Goal: Transaction & Acquisition: Purchase product/service

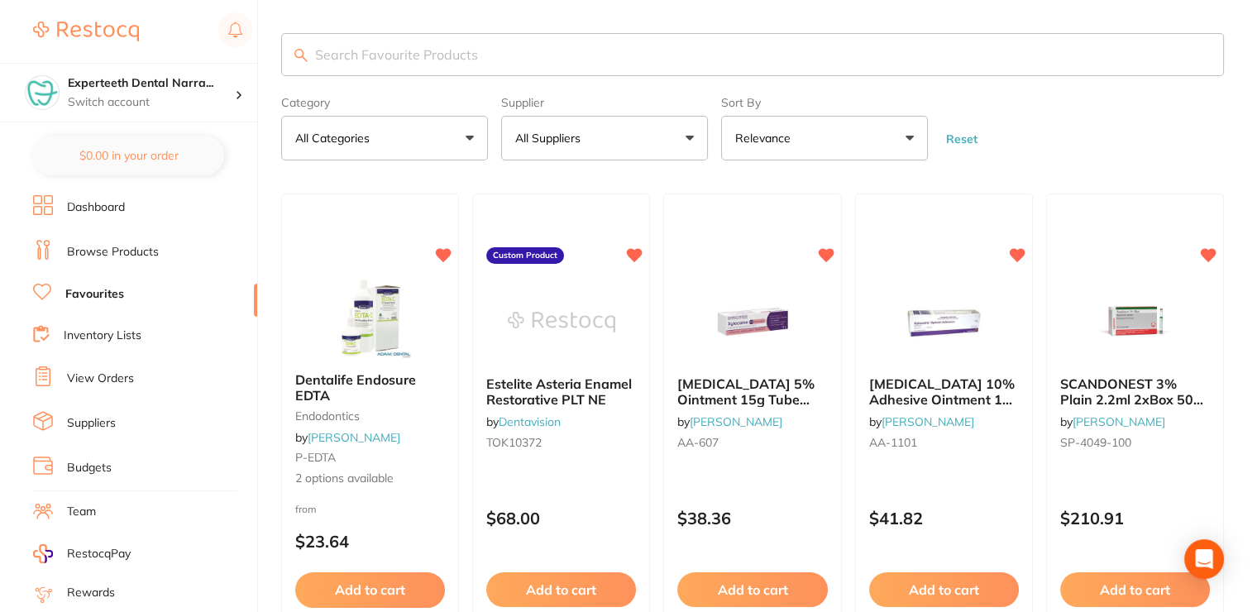
click at [100, 381] on link "View Orders" at bounding box center [100, 378] width 67 height 17
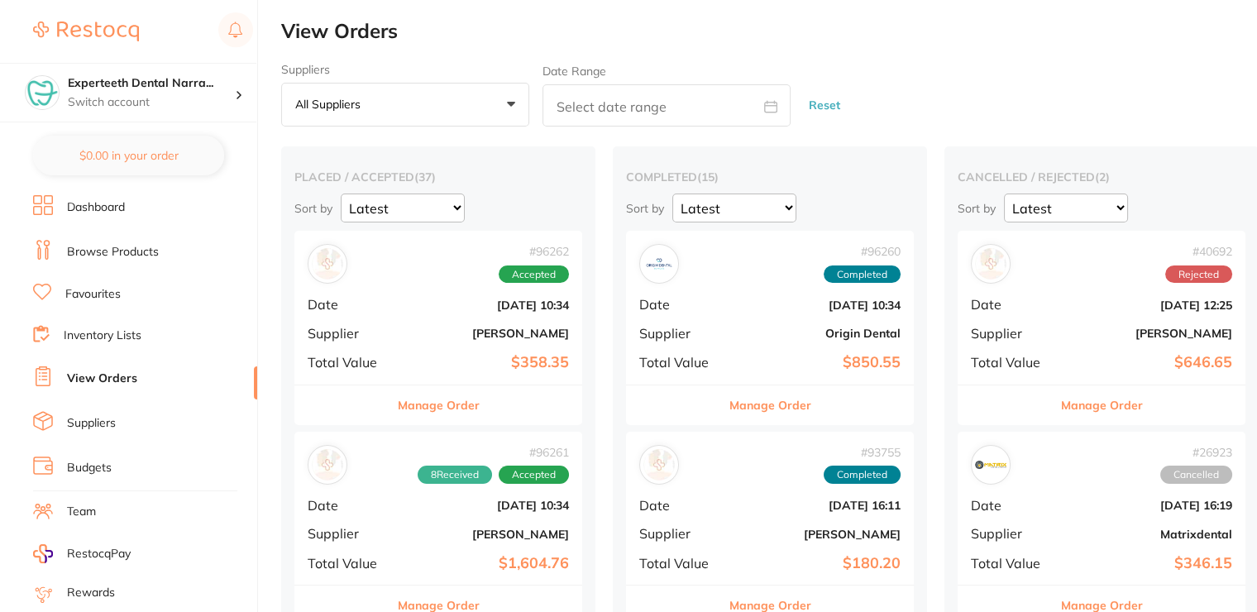
click at [419, 371] on div "# 96262 Accepted Date [DATE] 10:34 Supplier [PERSON_NAME] Total Value $358.35" at bounding box center [438, 307] width 288 height 153
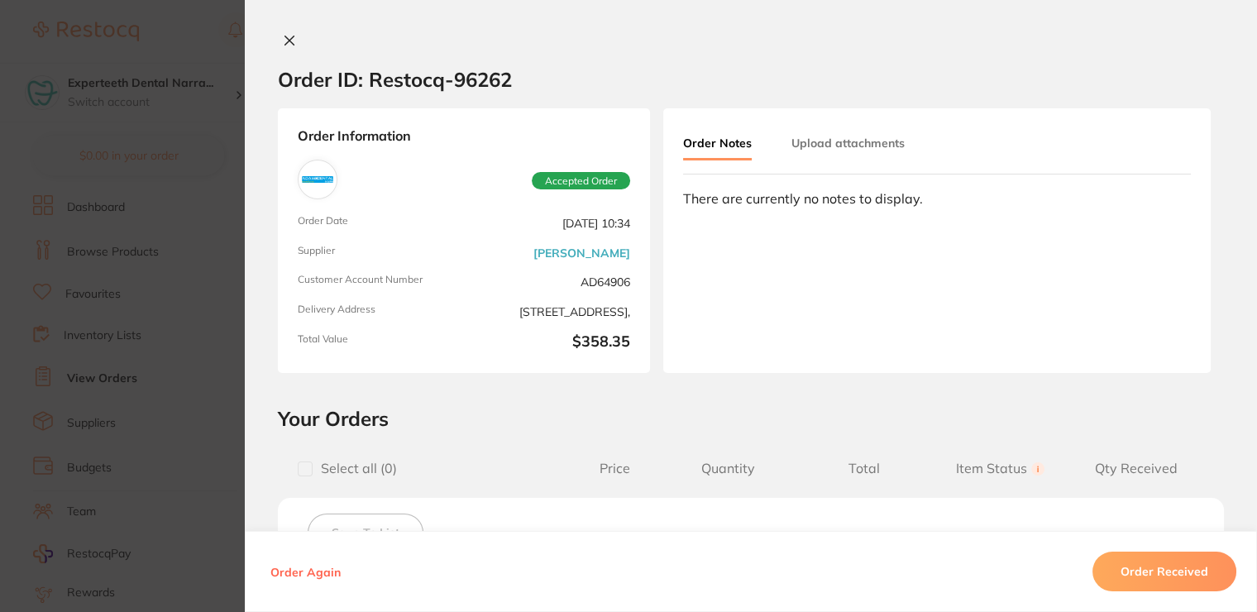
click at [289, 35] on icon at bounding box center [289, 40] width 13 height 13
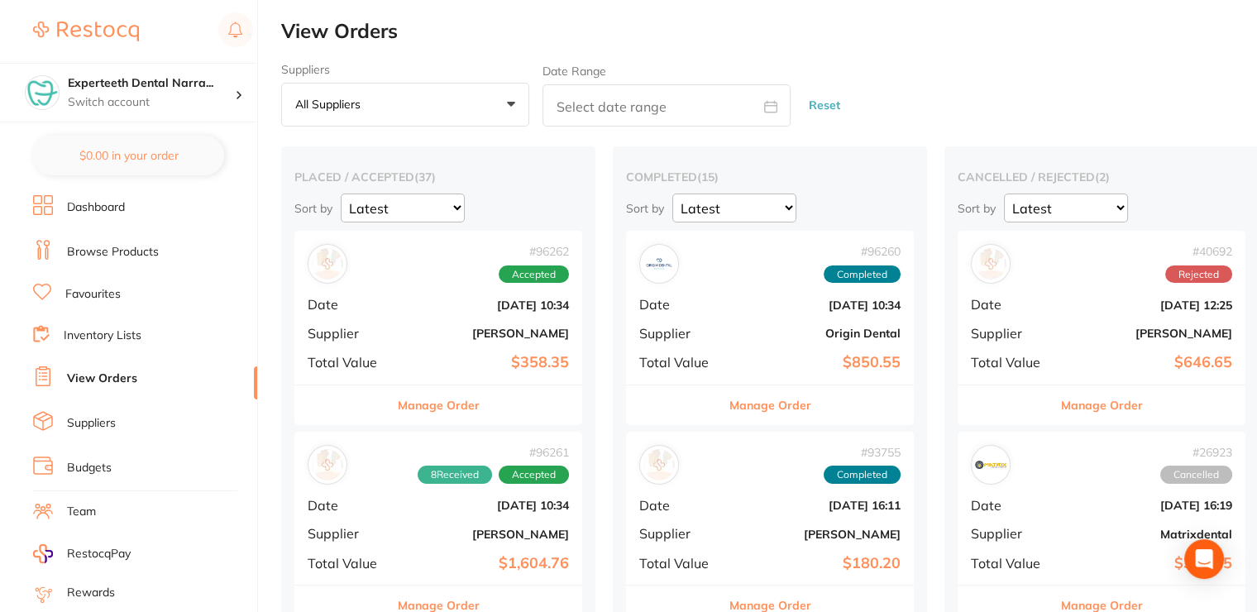
click at [413, 410] on button "Manage Order" at bounding box center [439, 405] width 82 height 40
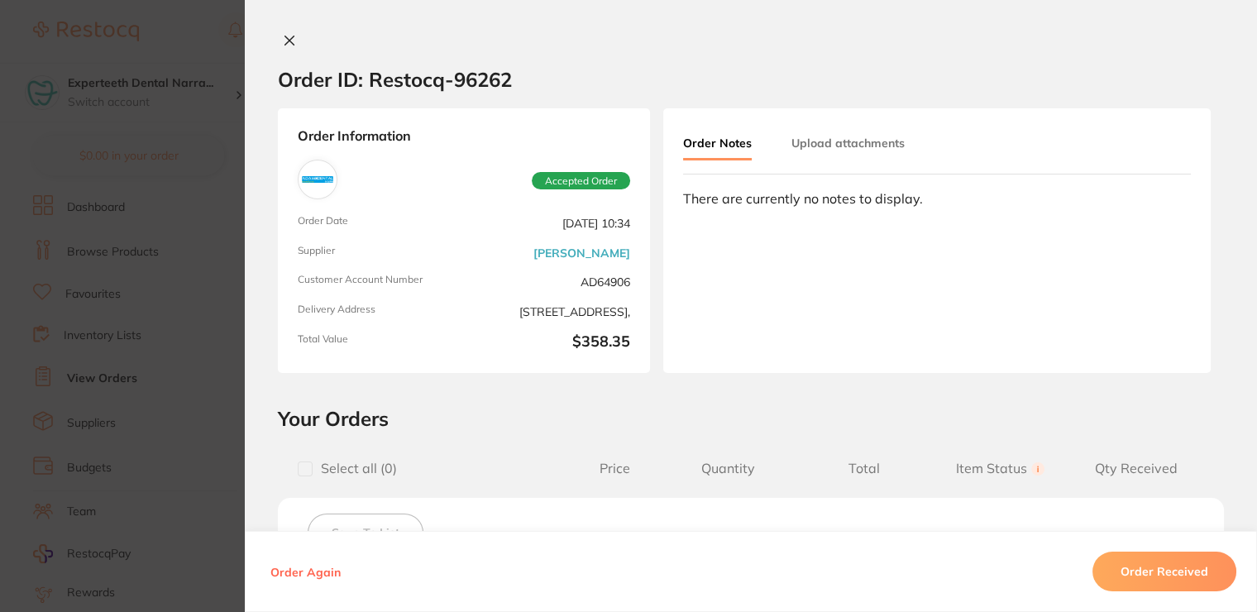
click at [283, 36] on icon at bounding box center [289, 40] width 13 height 13
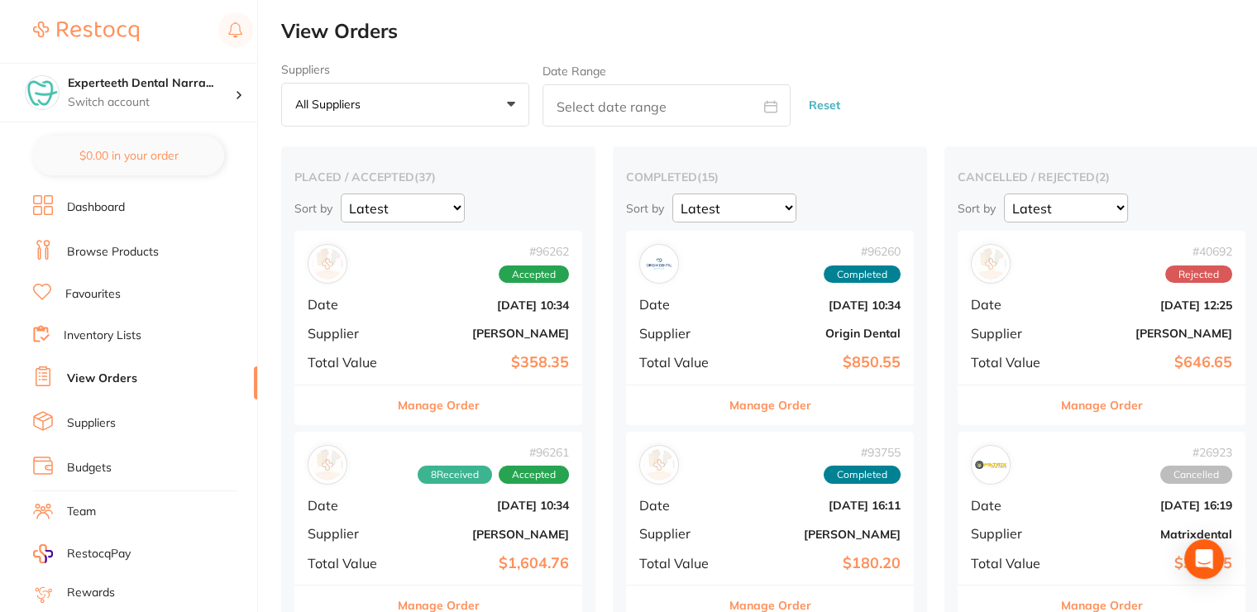
click at [117, 248] on link "Browse Products" at bounding box center [113, 252] width 92 height 17
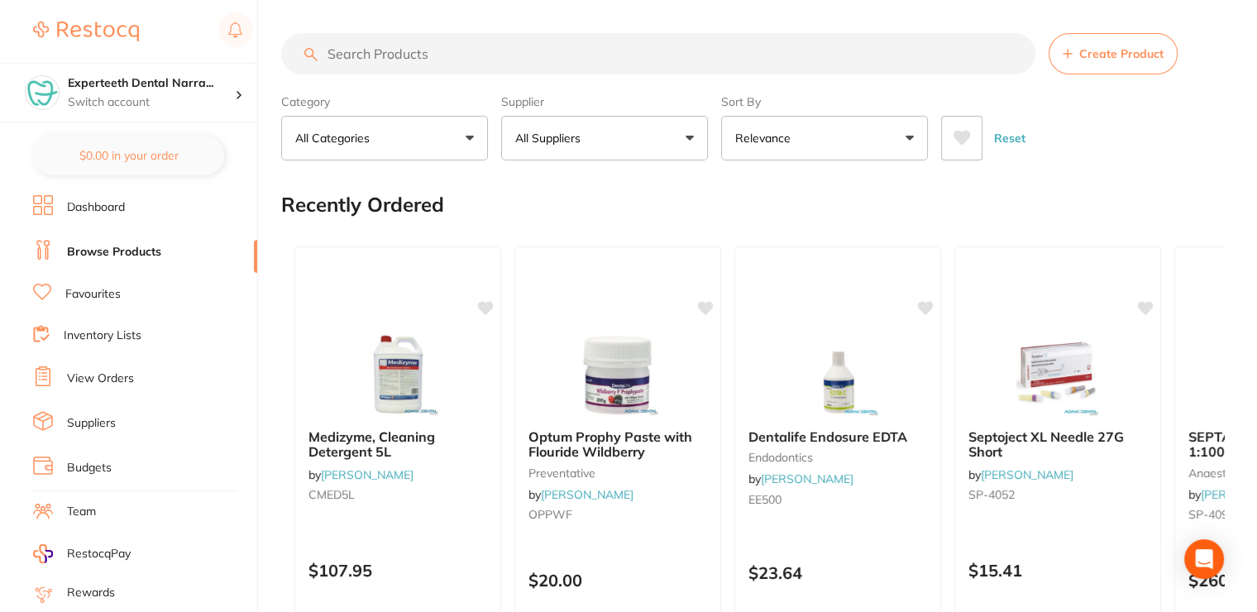
click at [457, 65] on input "search" at bounding box center [658, 53] width 754 height 41
type input "short needle"
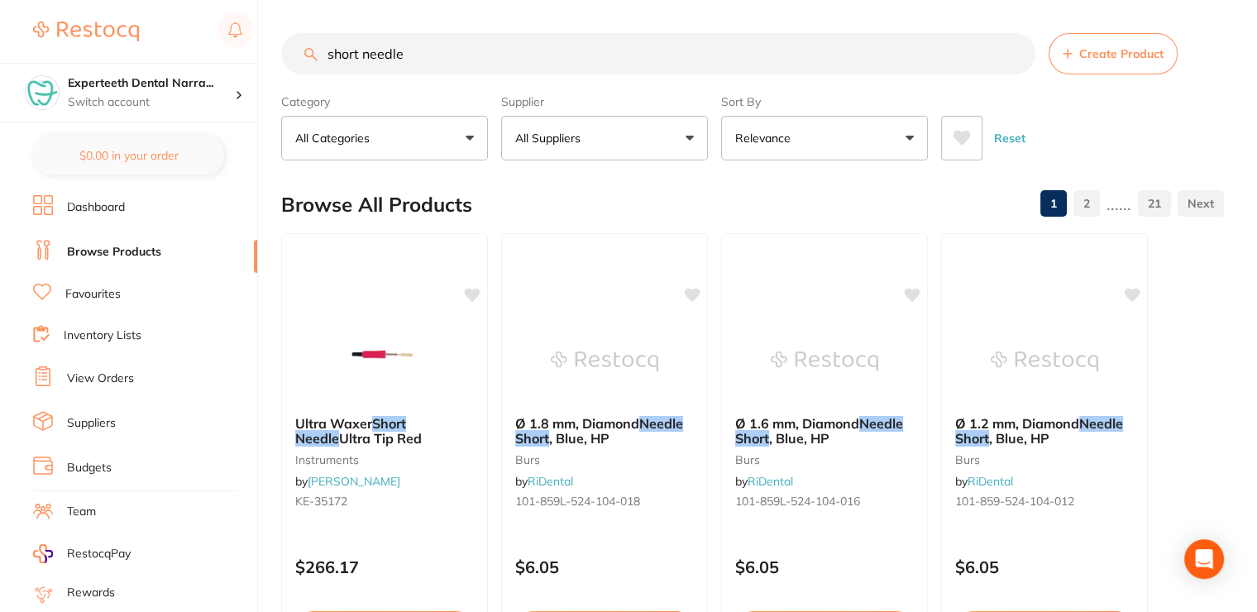
click at [1012, 52] on input "short needle" at bounding box center [658, 53] width 754 height 41
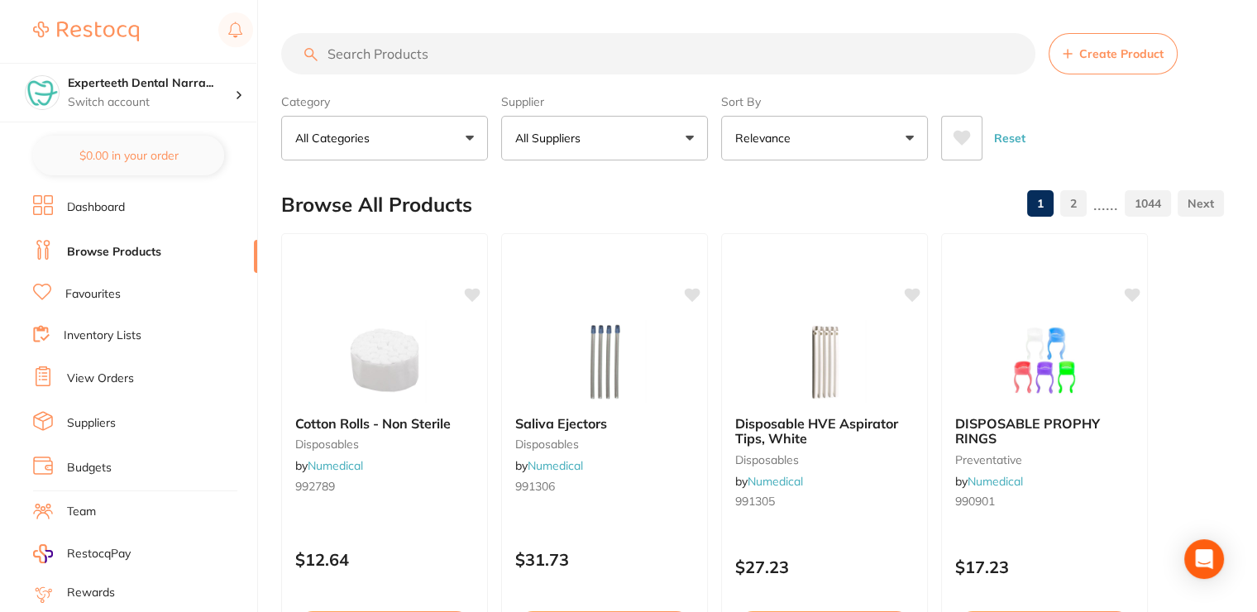
click at [104, 259] on li "Browse Products" at bounding box center [145, 252] width 224 height 25
click at [109, 297] on link "Favourites" at bounding box center [92, 294] width 55 height 17
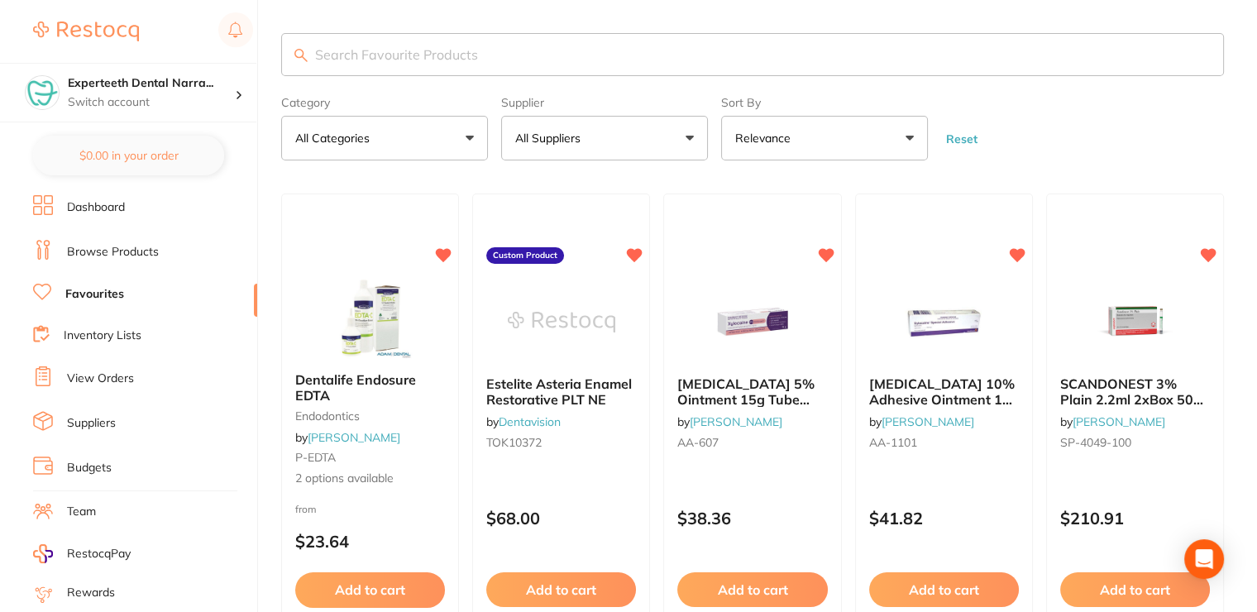
click at [470, 40] on input "search" at bounding box center [752, 54] width 943 height 43
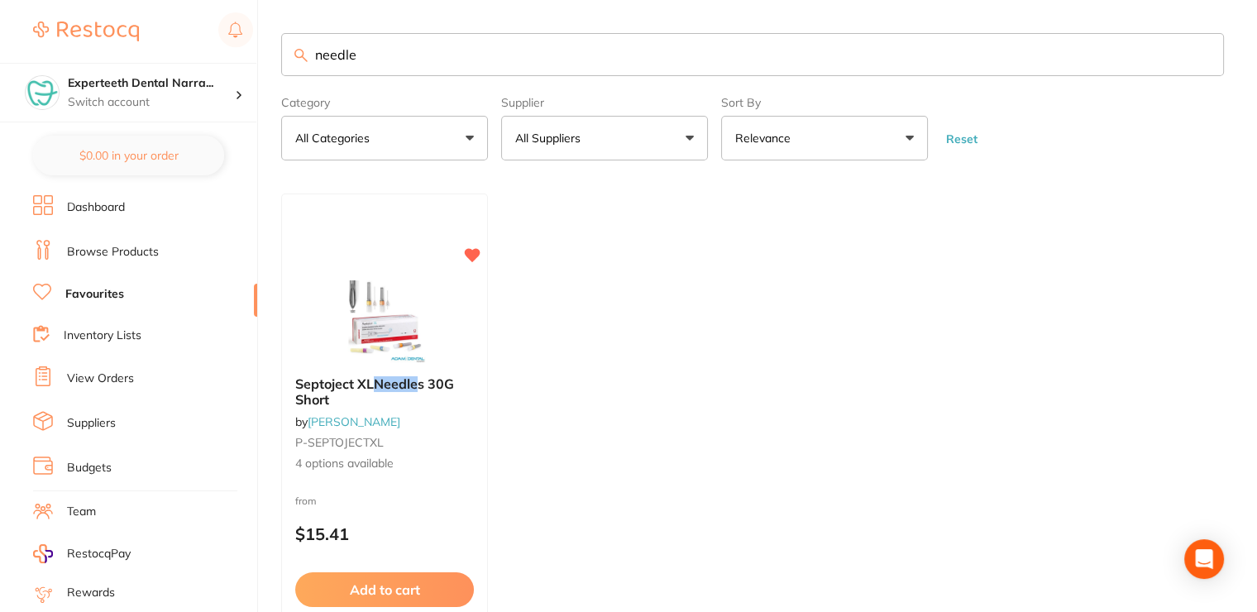
type input "needle"
drag, startPoint x: 366, startPoint y: 417, endPoint x: 371, endPoint y: 394, distance: 22.9
click at [371, 394] on b "Septoject XL Needle s 30G Short" at bounding box center [384, 391] width 180 height 31
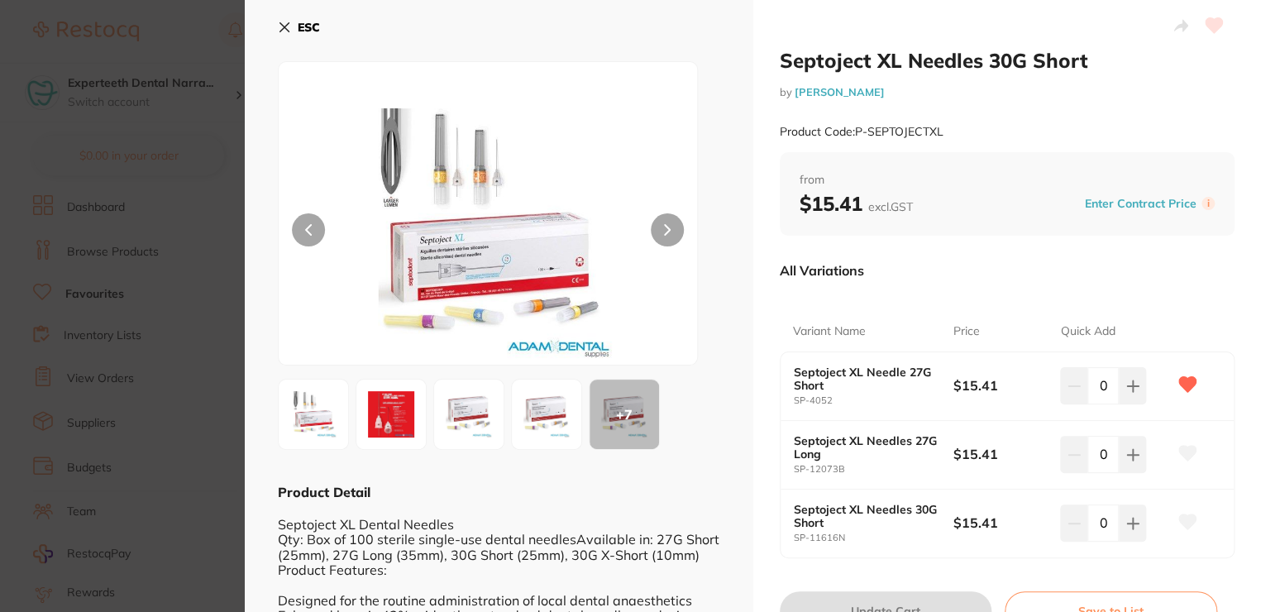
click at [289, 21] on icon at bounding box center [284, 27] width 13 height 13
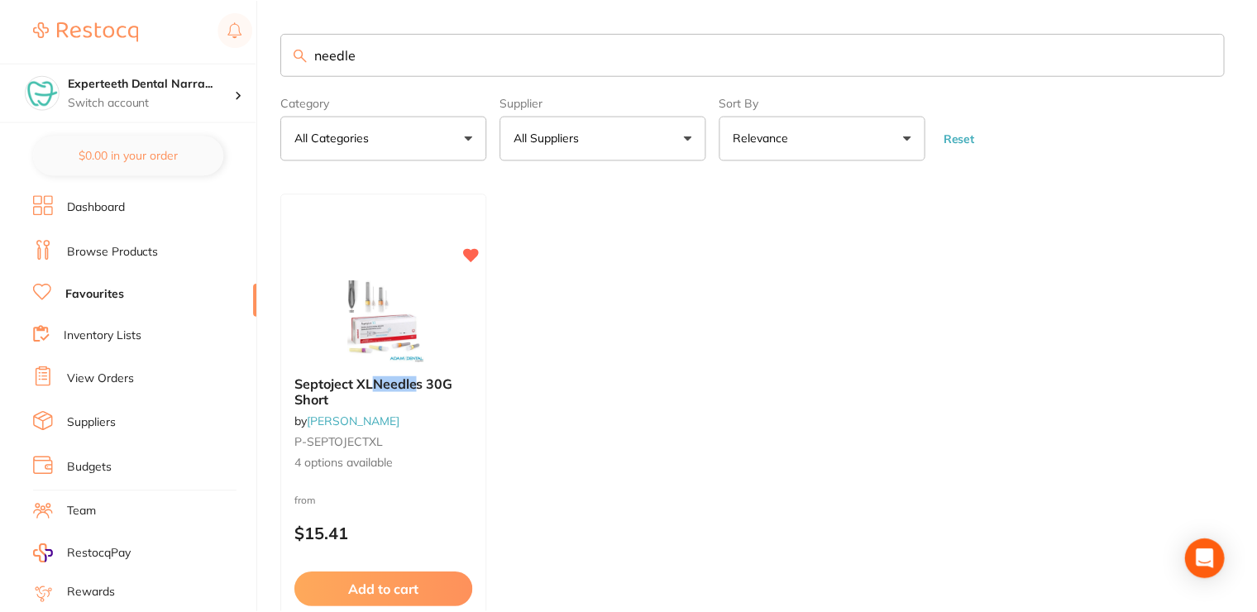
scroll to position [5, 0]
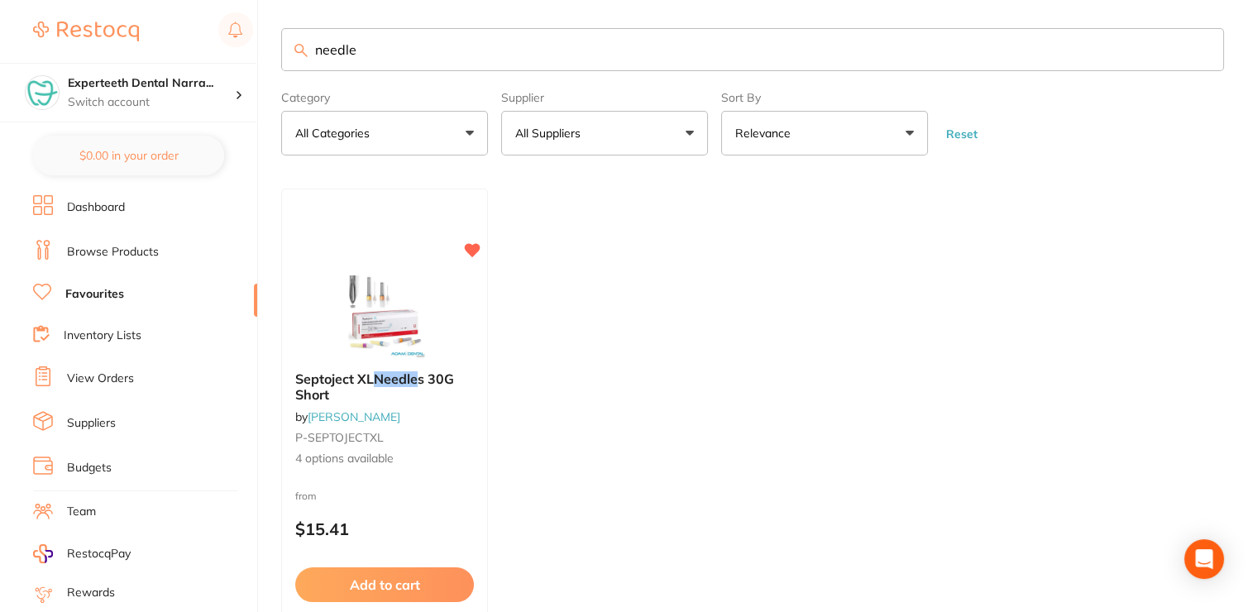
click at [96, 254] on link "Browse Products" at bounding box center [113, 252] width 92 height 17
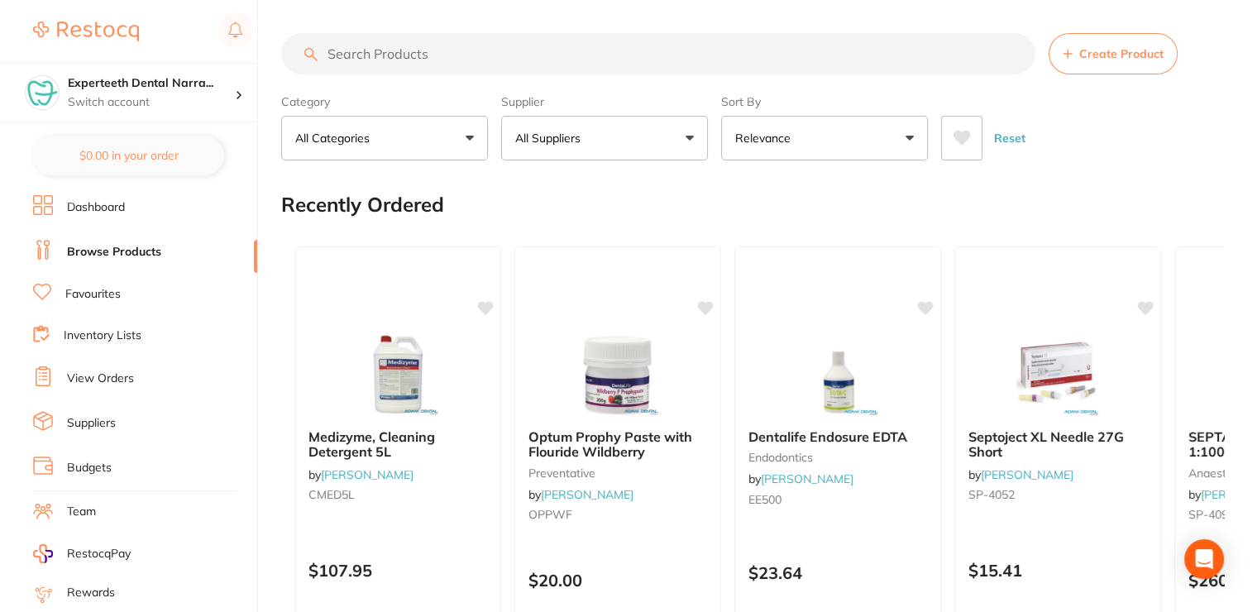
click at [381, 60] on input "search" at bounding box center [658, 53] width 754 height 41
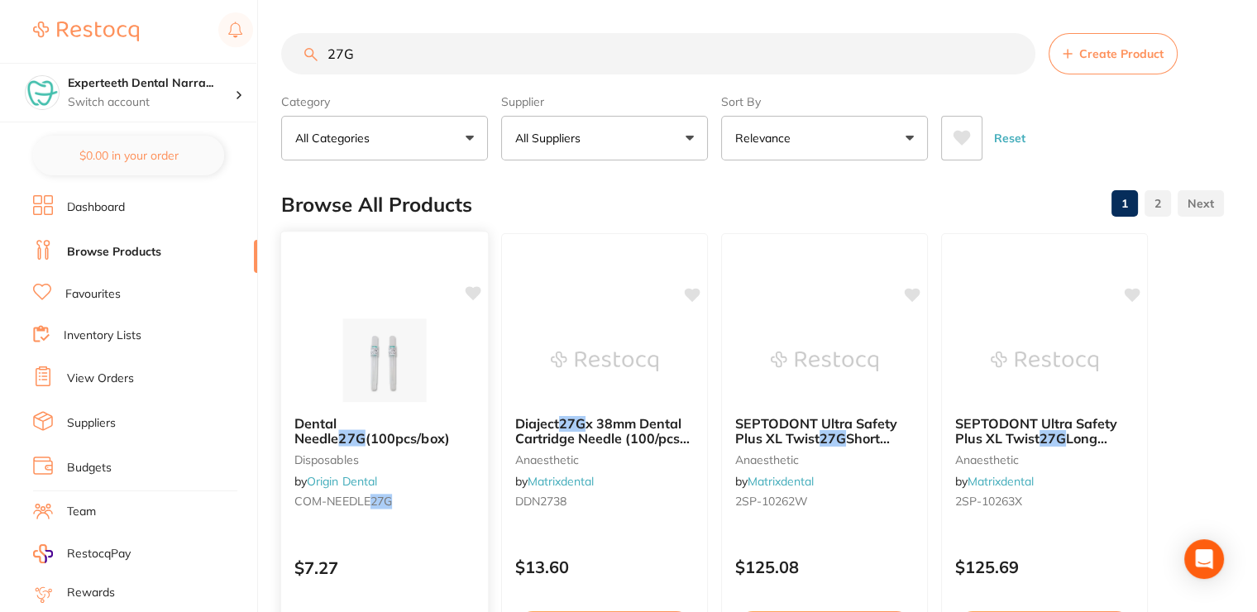
type input "27G"
click at [417, 376] on img at bounding box center [384, 360] width 108 height 84
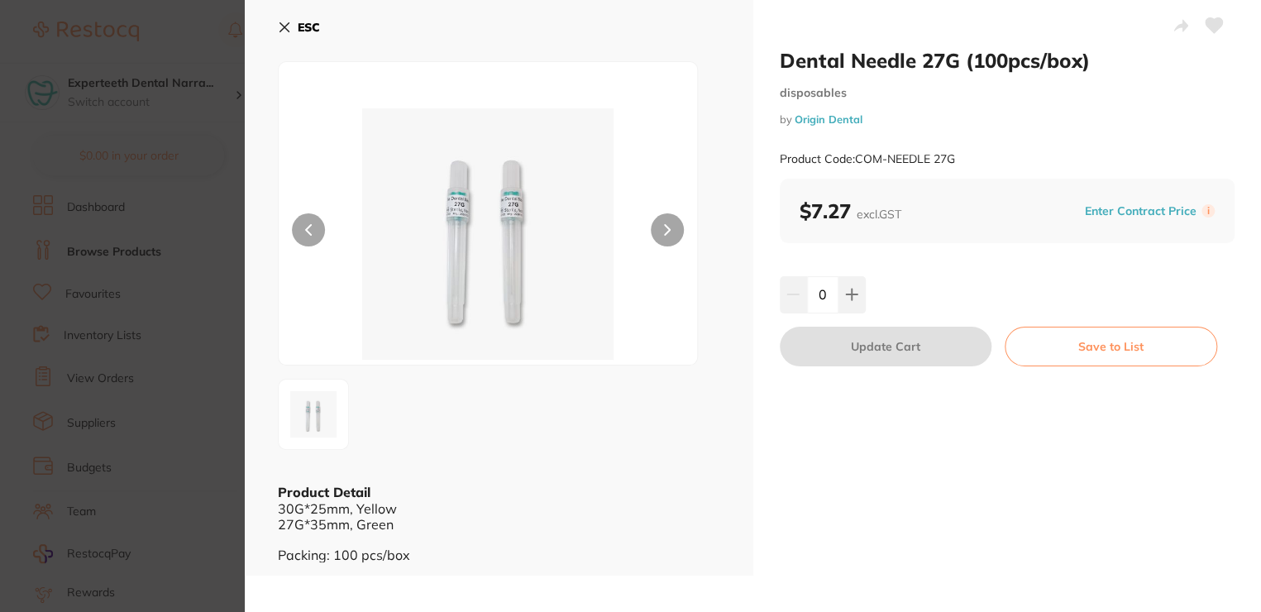
click at [673, 224] on button at bounding box center [667, 229] width 33 height 33
click at [854, 303] on button at bounding box center [851, 294] width 27 height 36
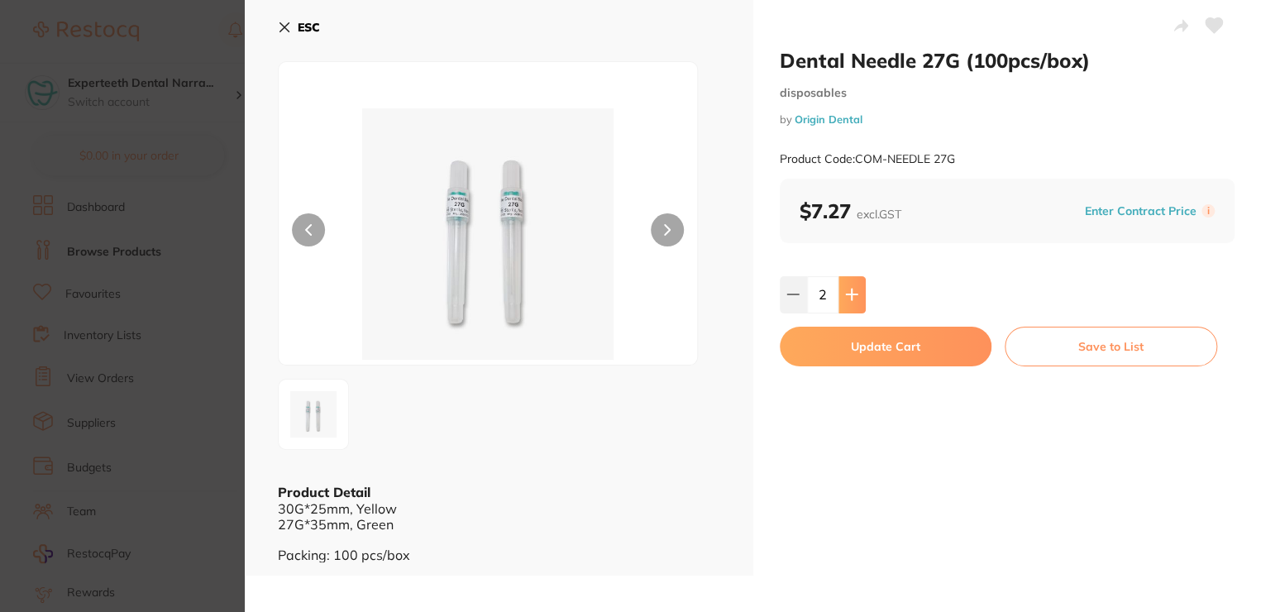
click at [854, 303] on button at bounding box center [851, 294] width 27 height 36
type input "3"
click at [854, 349] on button "Update Cart" at bounding box center [886, 347] width 212 height 40
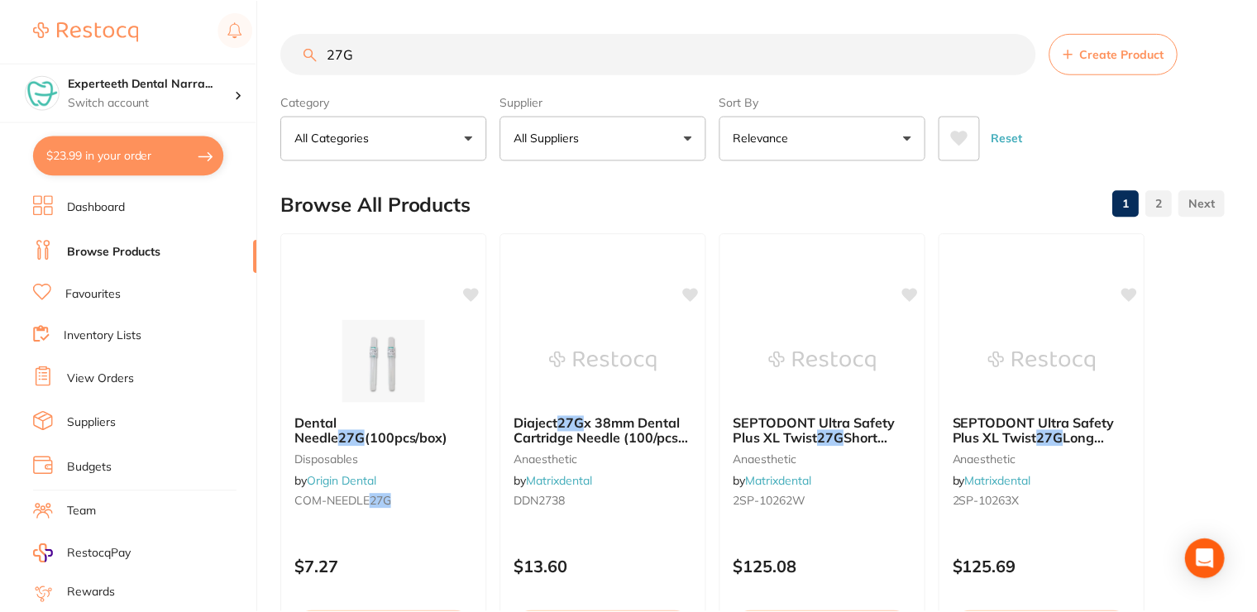
scroll to position [5, 0]
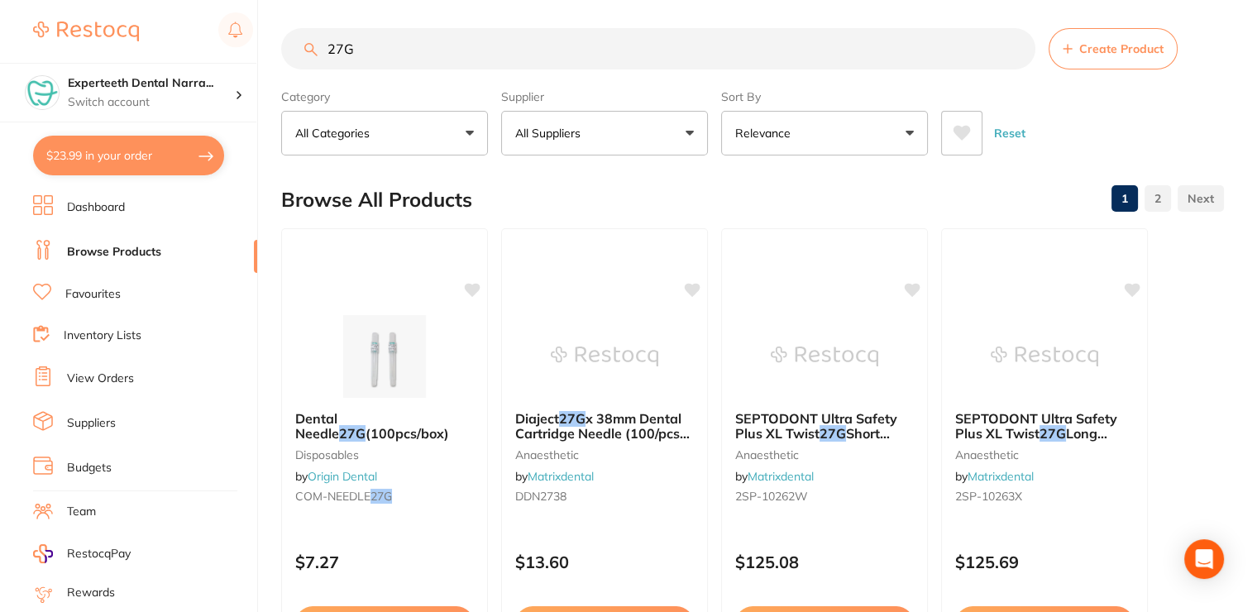
click at [163, 150] on button "$23.99 in your order" at bounding box center [128, 156] width 191 height 40
checkbox input "true"
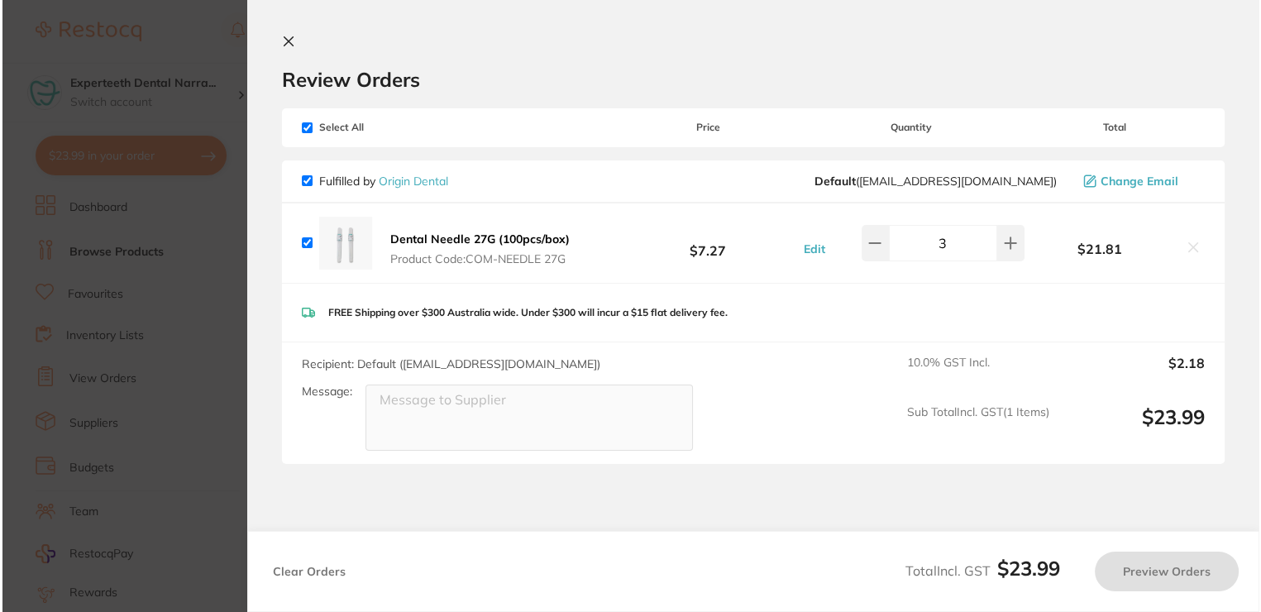
scroll to position [0, 0]
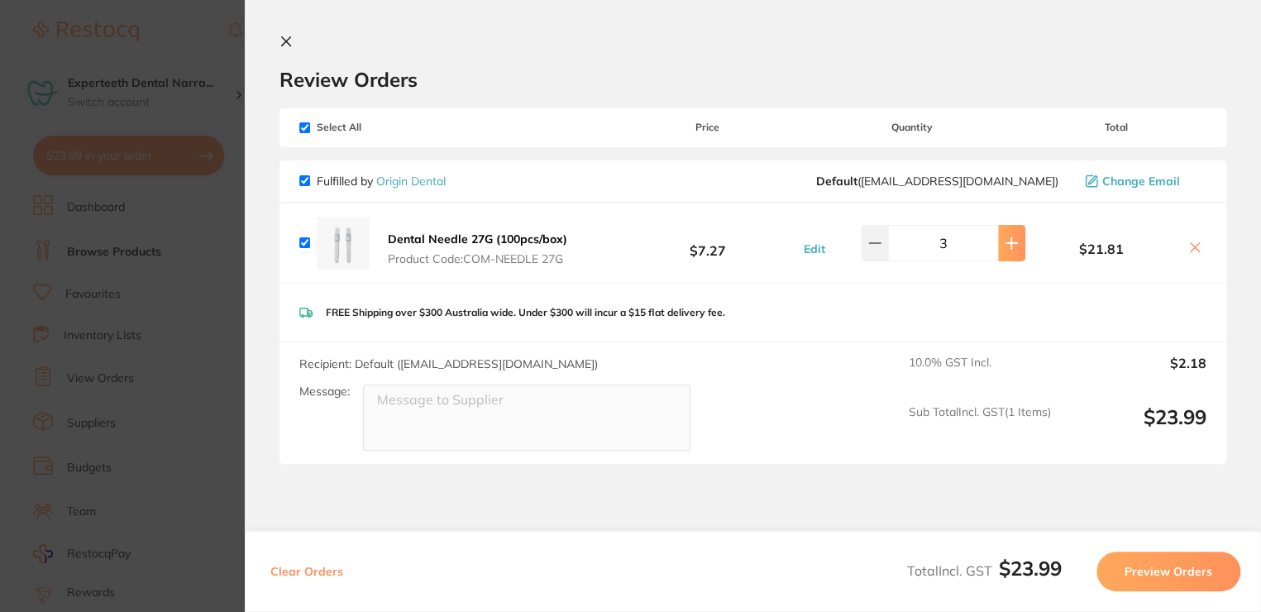
click at [1015, 242] on button at bounding box center [1011, 243] width 27 height 36
type input "4"
click at [273, 49] on section "Review Orders Your orders are being processed and we will notify you once we ha…" at bounding box center [753, 306] width 1016 height 612
click at [289, 38] on icon at bounding box center [286, 41] width 9 height 9
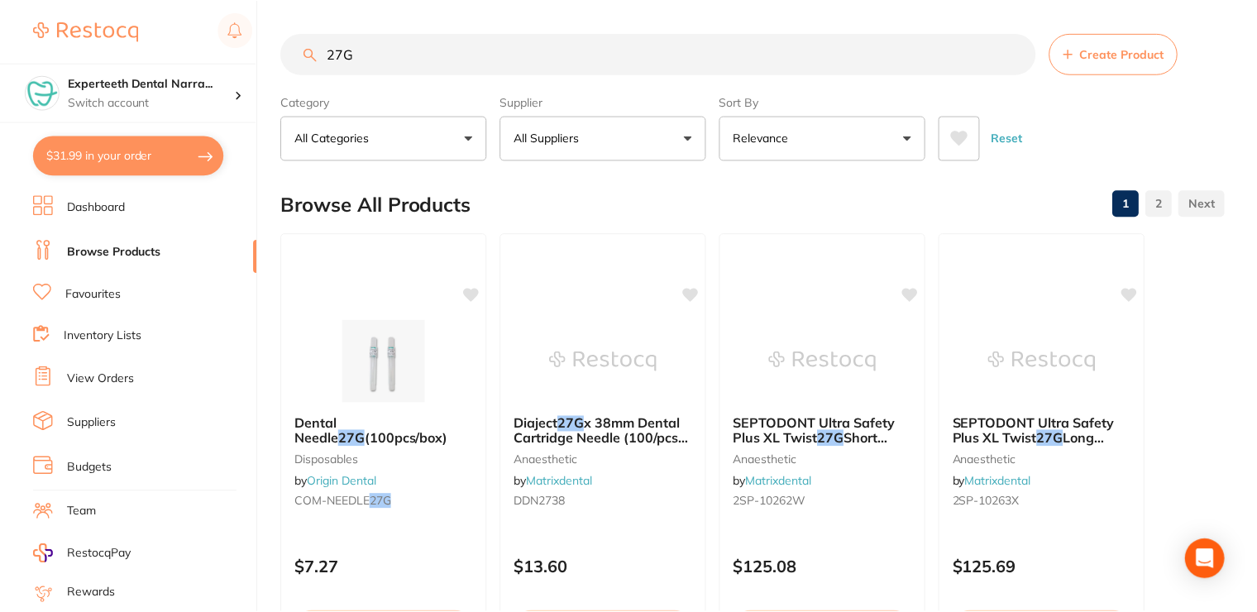
scroll to position [5, 0]
